Goal: Information Seeking & Learning: Learn about a topic

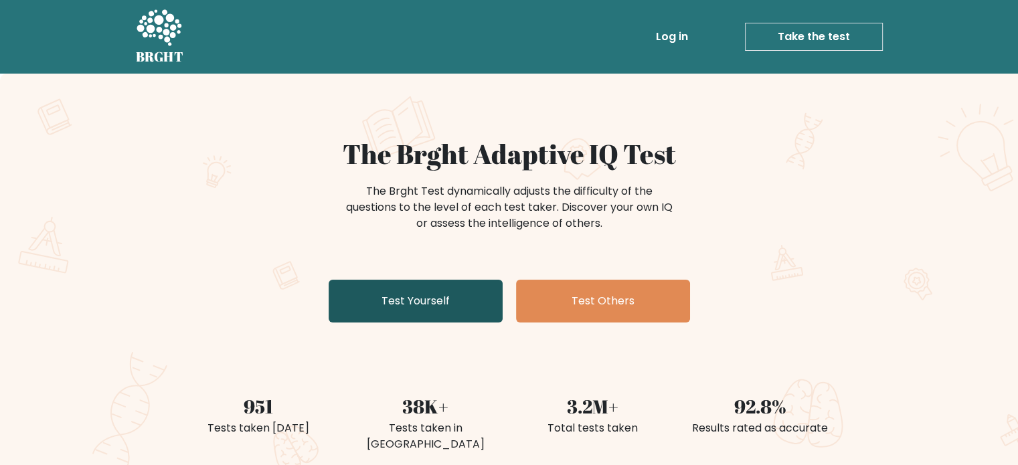
click at [414, 296] on link "Test Yourself" at bounding box center [416, 301] width 174 height 43
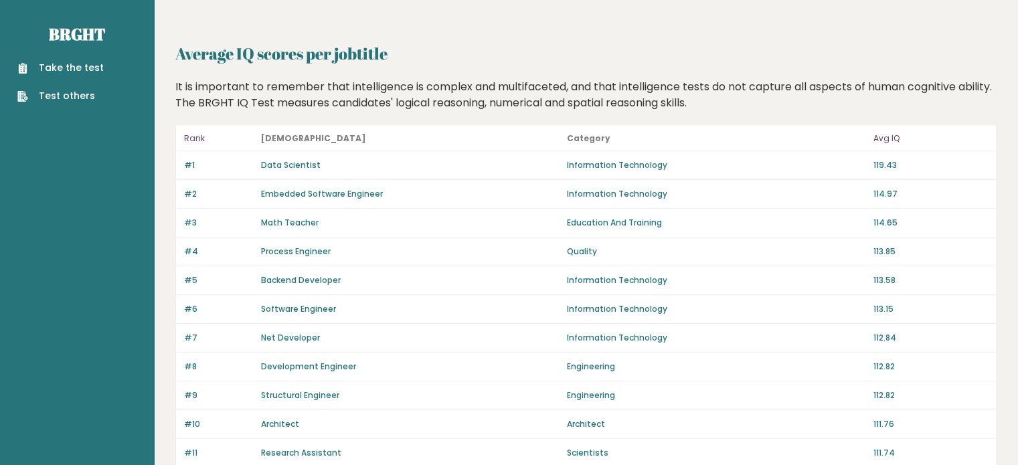
click at [280, 362] on link "Development Engineer" at bounding box center [308, 366] width 95 height 11
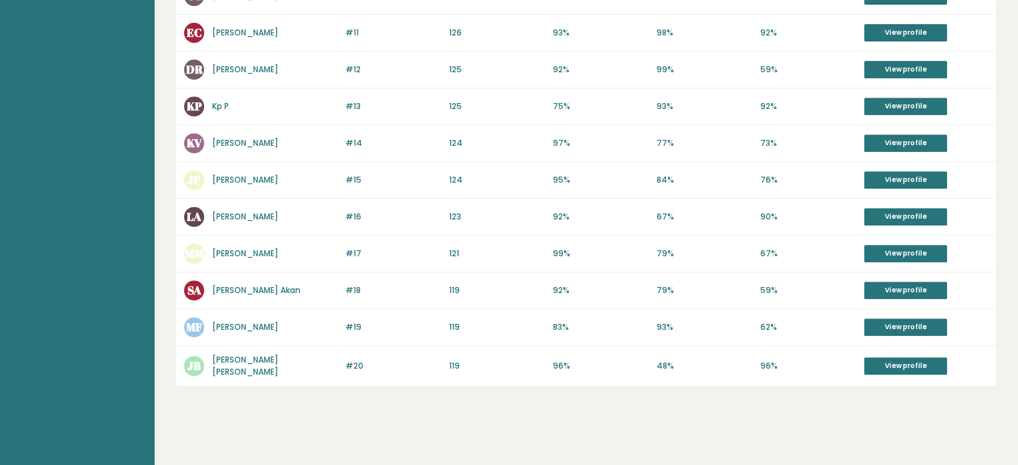
scroll to position [166, 0]
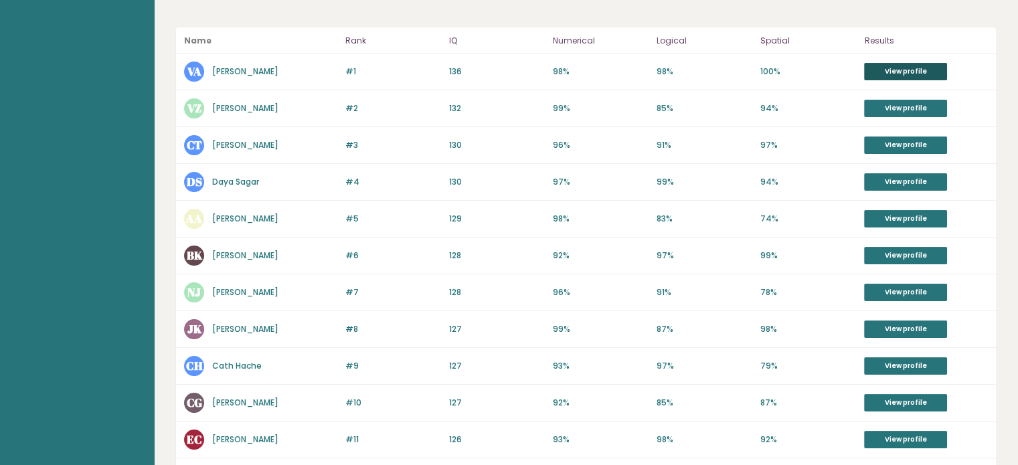
click at [924, 63] on link "View profile" at bounding box center [905, 71] width 83 height 17
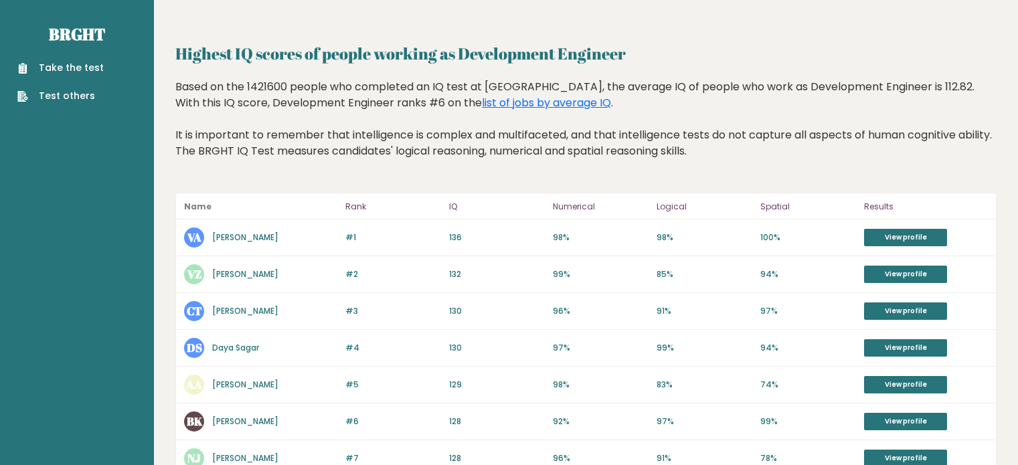
scroll to position [166, 0]
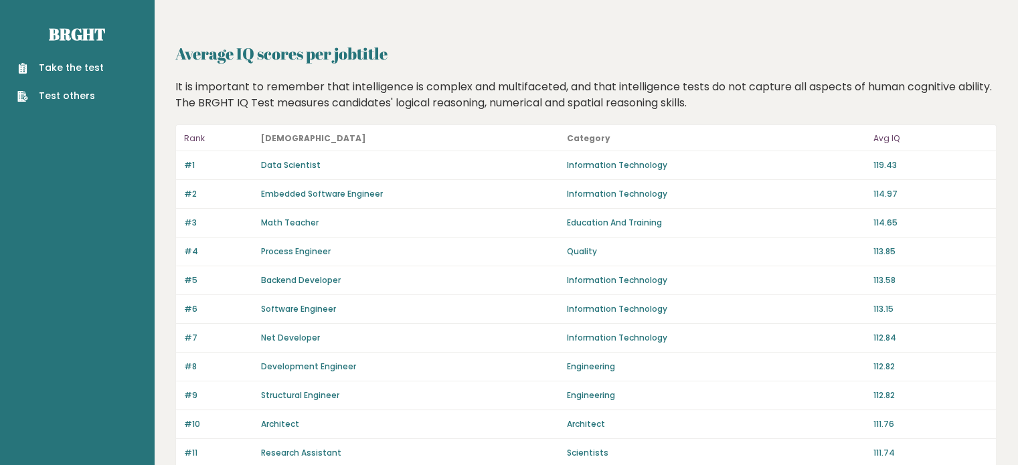
click at [304, 224] on link "Math Teacher" at bounding box center [290, 222] width 58 height 11
click at [290, 161] on link "Data Scientist" at bounding box center [291, 164] width 60 height 11
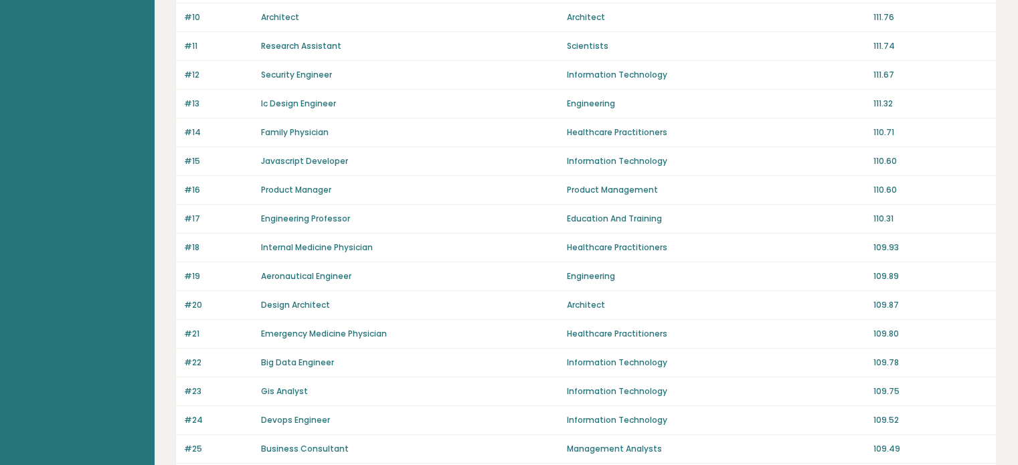
click at [342, 274] on link "Aeronautical Engineer" at bounding box center [306, 275] width 90 height 11
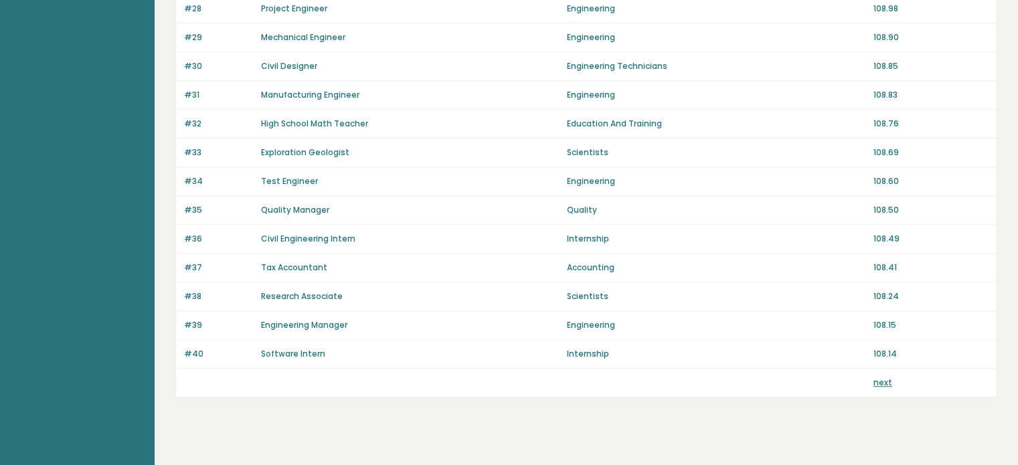
scroll to position [945, 0]
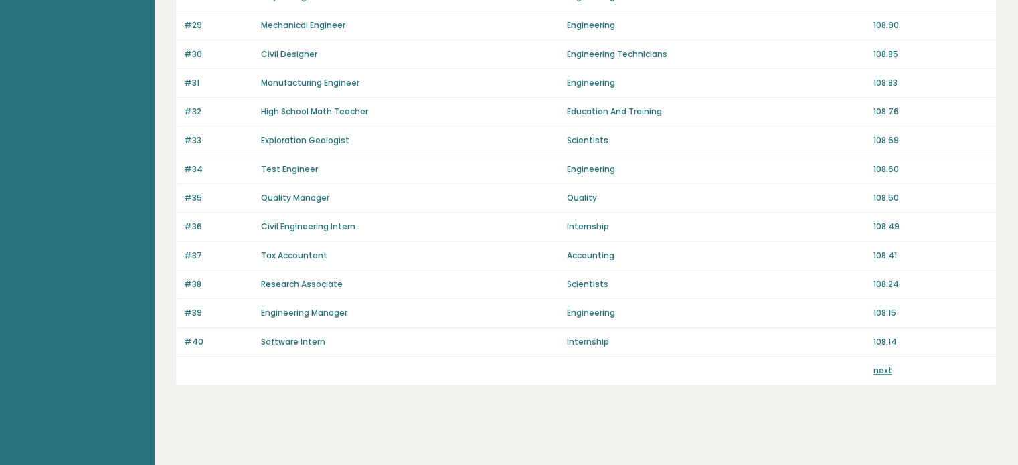
click at [306, 221] on link "Civil Engineering Intern" at bounding box center [308, 226] width 94 height 11
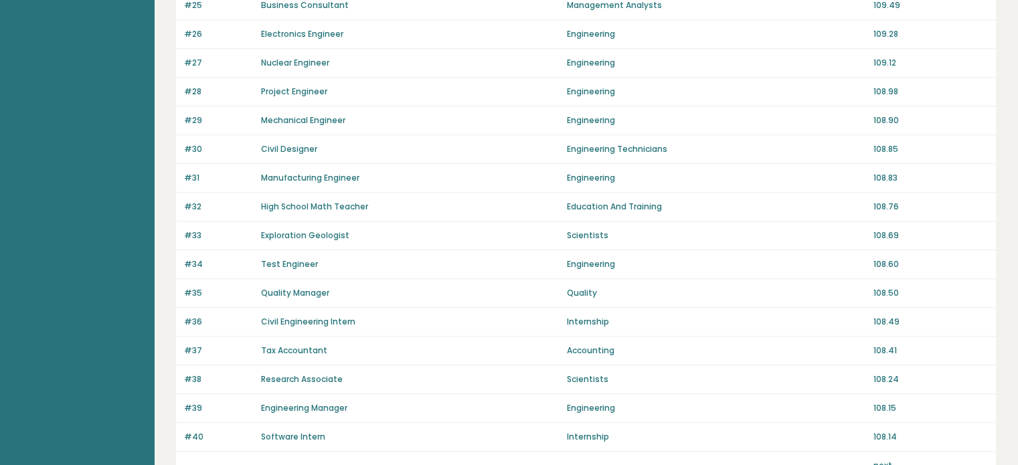
scroll to position [838, 0]
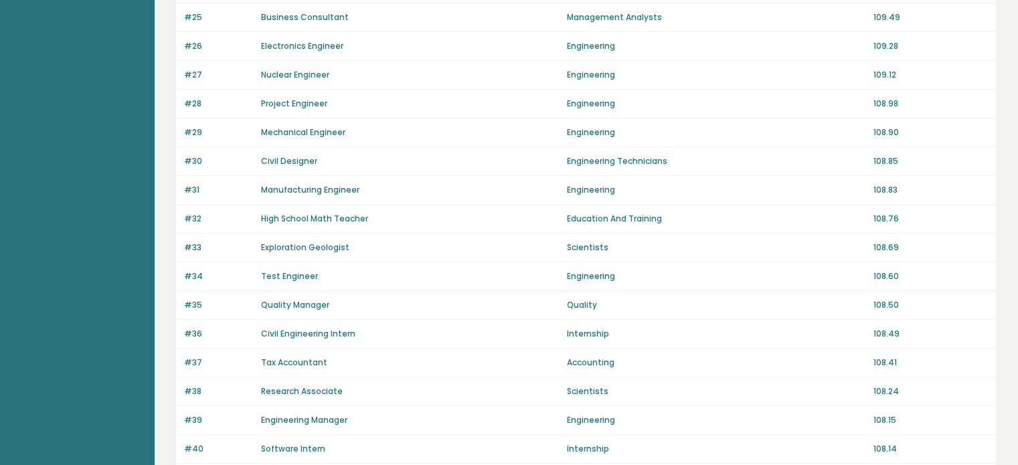
click at [318, 40] on link "Electronics Engineer" at bounding box center [302, 45] width 82 height 11
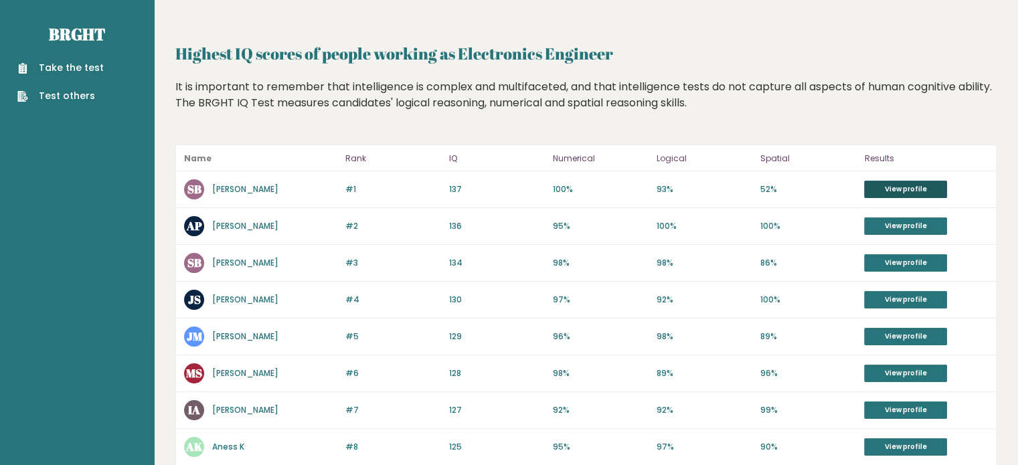
click at [904, 182] on link "View profile" at bounding box center [905, 189] width 83 height 17
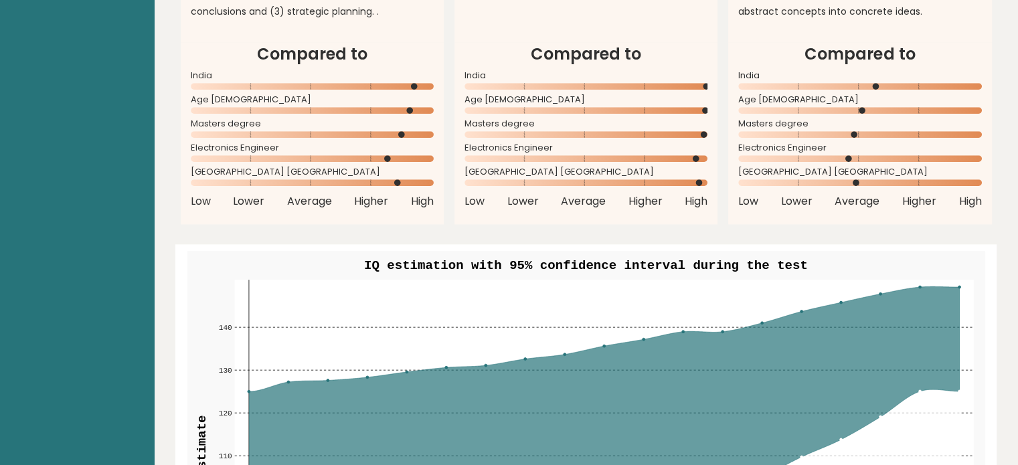
scroll to position [814, 0]
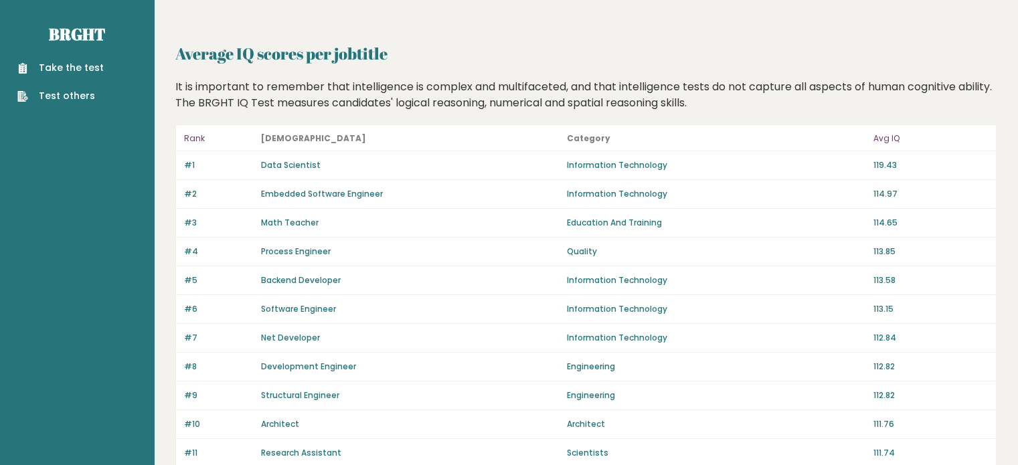
scroll to position [407, 0]
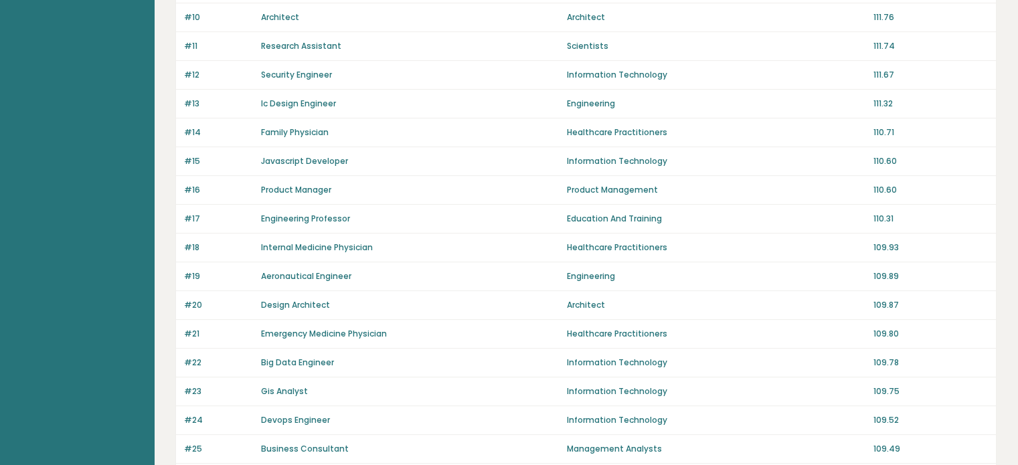
click at [331, 100] on link "Ic Design Engineer" at bounding box center [298, 103] width 75 height 11
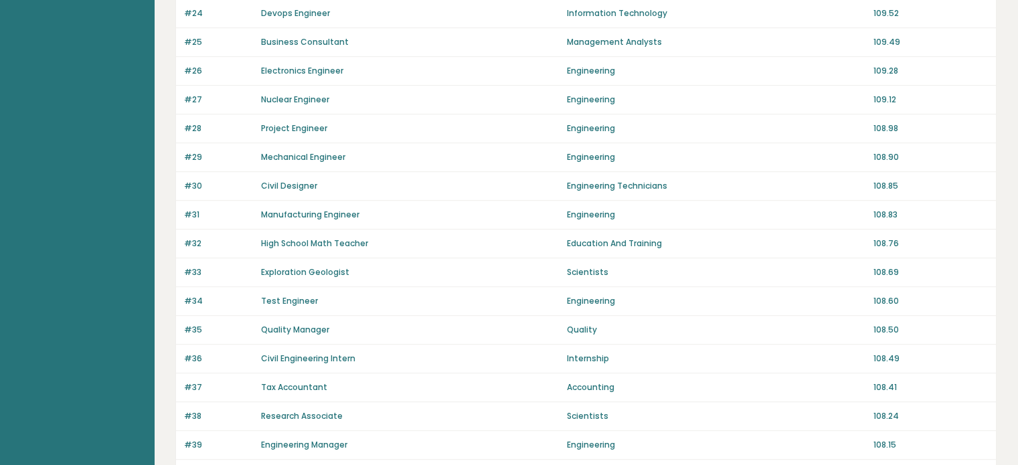
scroll to position [945, 0]
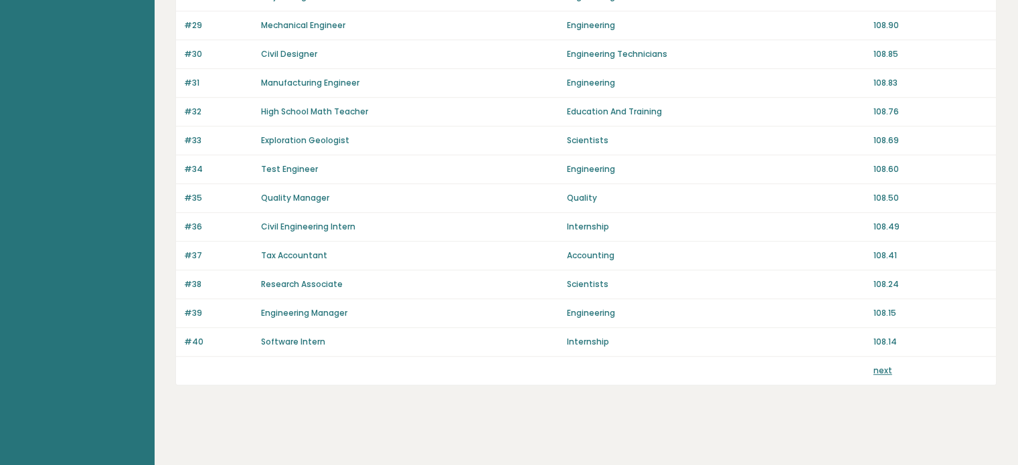
click at [885, 365] on link "next" at bounding box center [882, 370] width 19 height 11
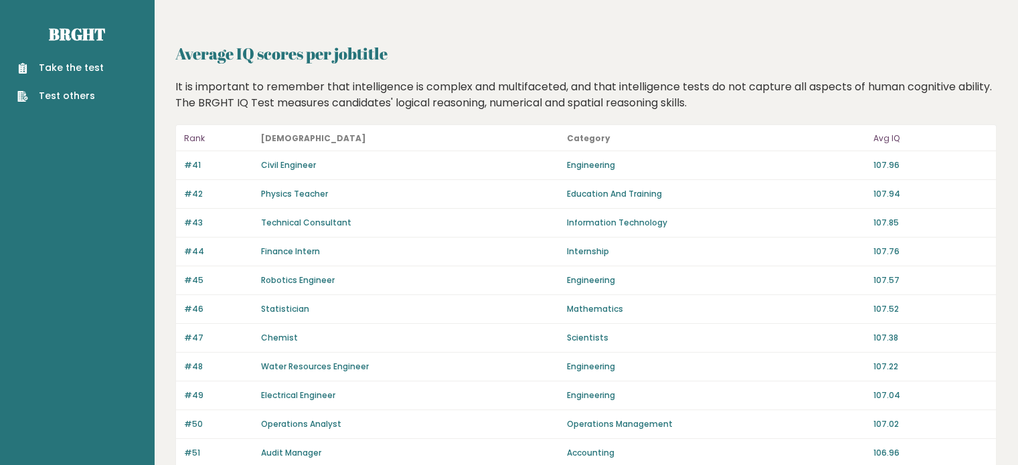
click at [281, 339] on link "Chemist" at bounding box center [279, 337] width 37 height 11
click at [324, 194] on link "Physics Teacher" at bounding box center [294, 193] width 67 height 11
click at [314, 394] on link "Electrical Engineer" at bounding box center [298, 394] width 74 height 11
click at [80, 67] on link "Take the test" at bounding box center [60, 68] width 86 height 14
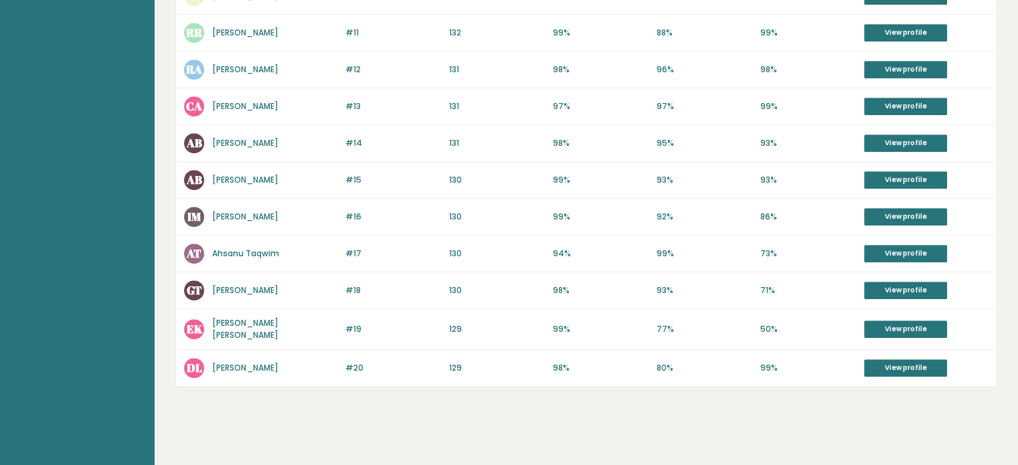
scroll to position [278, 0]
